Goal: Information Seeking & Learning: Learn about a topic

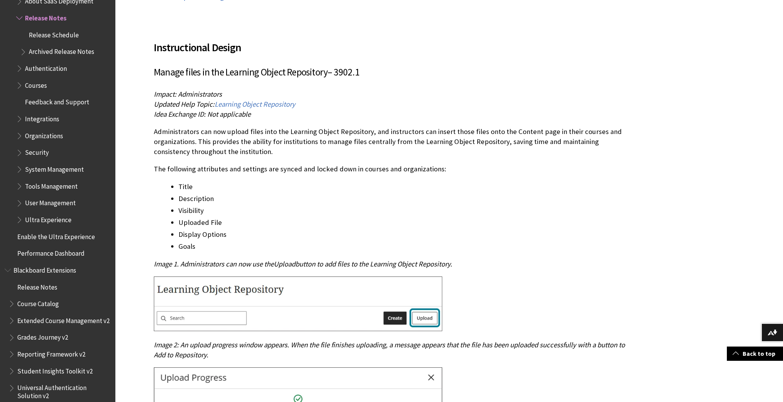
scroll to position [985, 0]
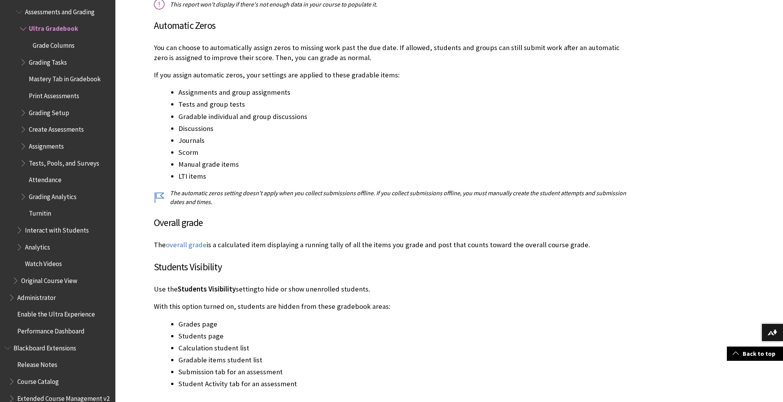
scroll to position [2340, 0]
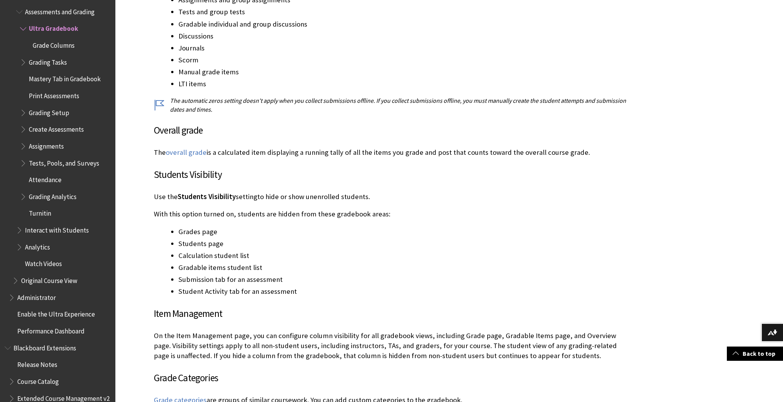
click at [192, 153] on link "overall grade" at bounding box center [186, 152] width 41 height 9
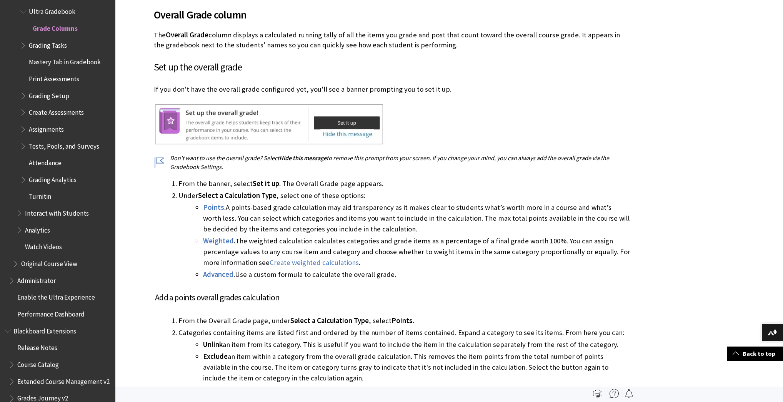
scroll to position [414, 0]
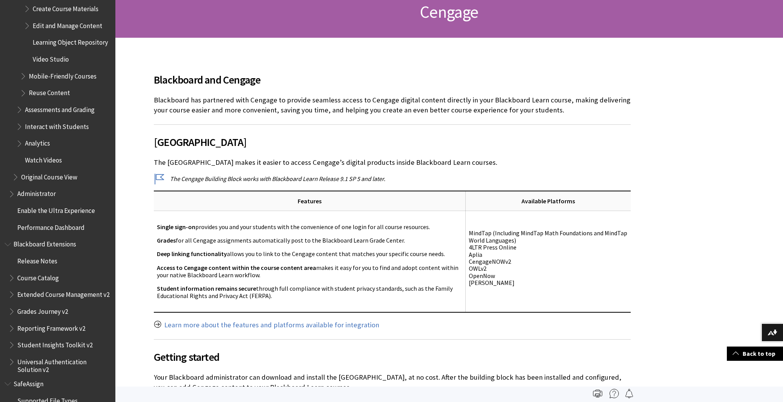
scroll to position [92, 0]
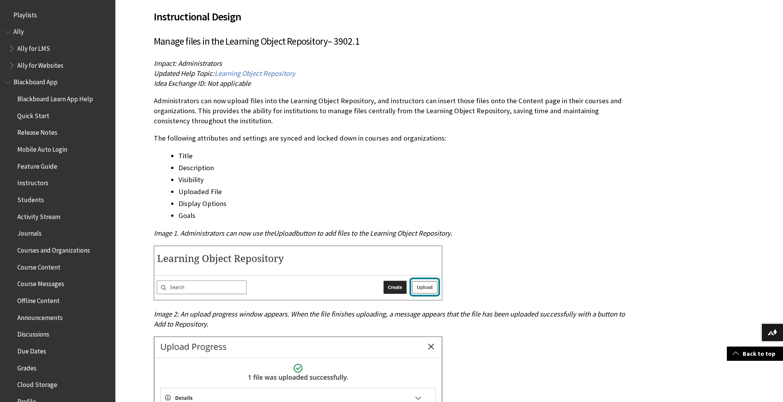
scroll to position [842, 0]
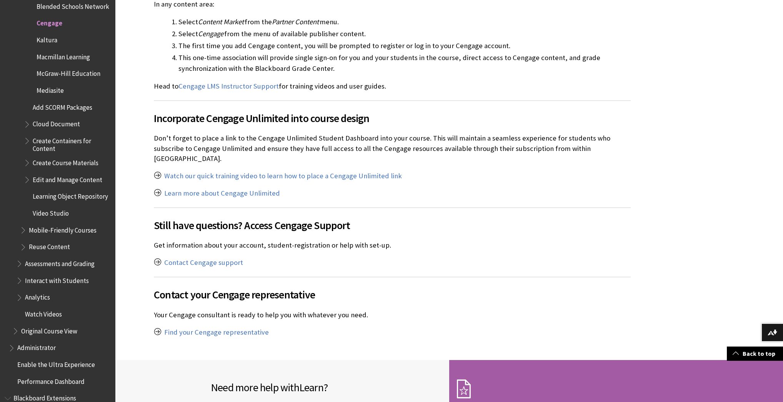
scroll to position [493, 0]
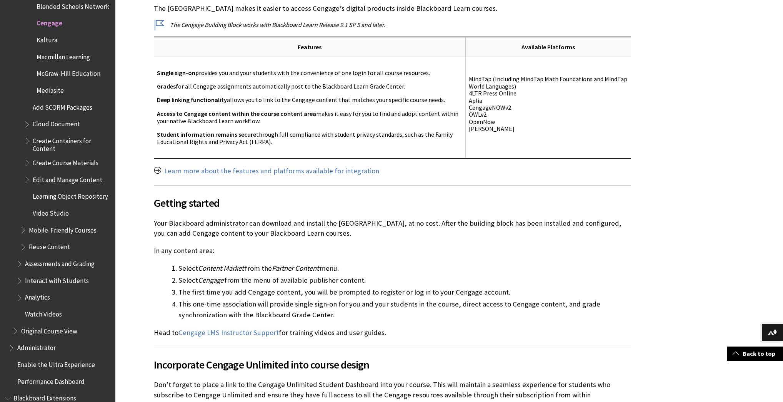
scroll to position [308, 0]
